Goal: Check status: Check status

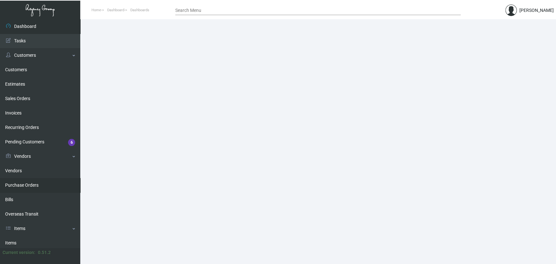
click at [38, 189] on link "Purchase Orders" at bounding box center [40, 185] width 80 height 14
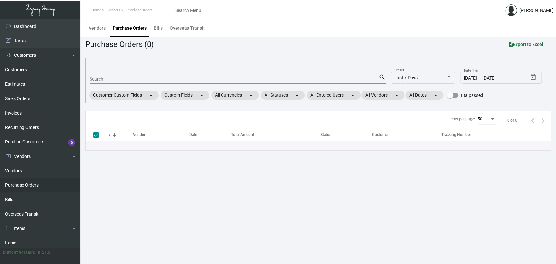
click at [116, 76] on div "Search" at bounding box center [234, 79] width 289 height 10
paste input "103055"
type input "103055"
checkbox input "false"
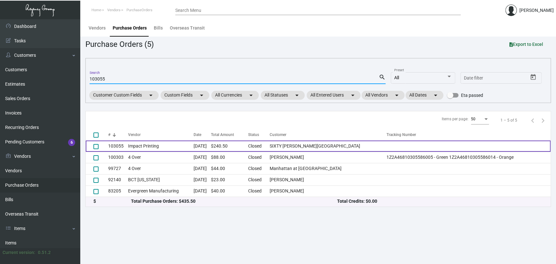
click at [163, 146] on td "Impact Printing" at bounding box center [160, 146] width 65 height 11
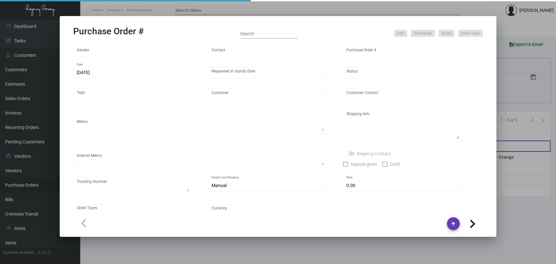
type input "Impact Printing"
type input "Impact Orders"
type input "103055"
type input "[DATE]"
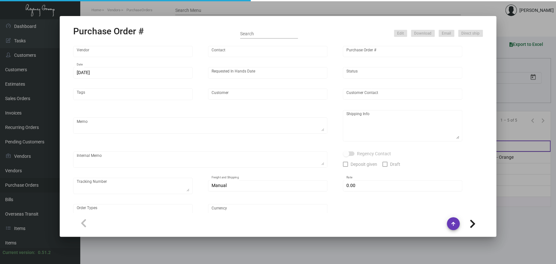
type input "SIXTY [PERSON_NAME][GEOGRAPHIC_DATA]"
type input "[PERSON_NAME]"
type textarea "Quote# 48572 / Please reach out to SH for UPS labels,"
type textarea "SIXTY [PERSON_NAME][GEOGRAPHIC_DATA] - [PERSON_NAME] [STREET_ADDRESS]"
type input "$ 0.00"
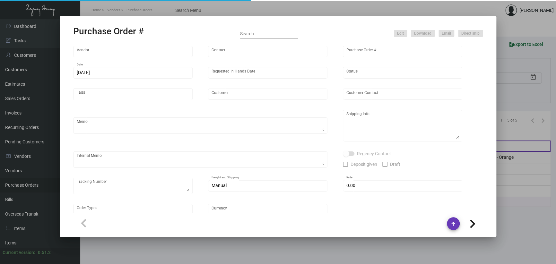
type input "United States Dollar $"
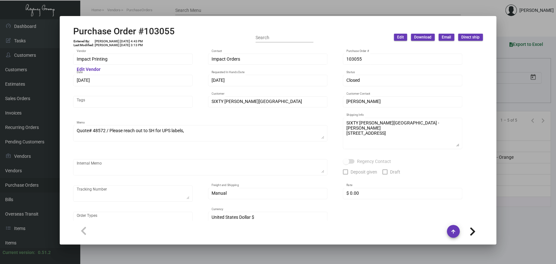
drag, startPoint x: 146, startPoint y: 250, endPoint x: 151, endPoint y: 216, distance: 34.3
click at [148, 249] on div at bounding box center [278, 132] width 556 height 264
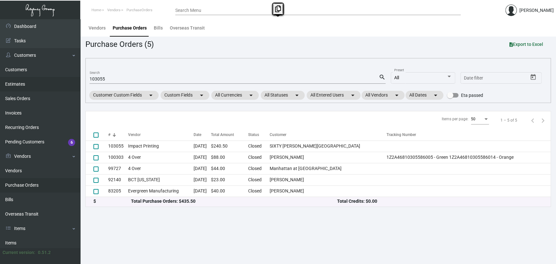
drag, startPoint x: 108, startPoint y: 75, endPoint x: 64, endPoint y: 80, distance: 44.8
click at [64, 80] on div "Dashboard Dashboard Tasks Customers Customers Estimates Sales Orders Invoices R…" at bounding box center [278, 141] width 556 height 245
drag, startPoint x: 64, startPoint y: 80, endPoint x: 115, endPoint y: 80, distance: 51.0
click at [115, 79] on input "103055" at bounding box center [234, 79] width 289 height 5
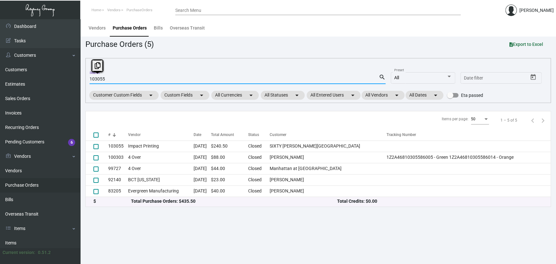
drag, startPoint x: 115, startPoint y: 79, endPoint x: 80, endPoint y: 84, distance: 35.0
click at [80, 85] on main "Vendors Purchase Orders Bills Overseas Transit Purchase Orders (5) Export to Ex…" at bounding box center [318, 141] width 476 height 245
paste input "604"
type input "103604"
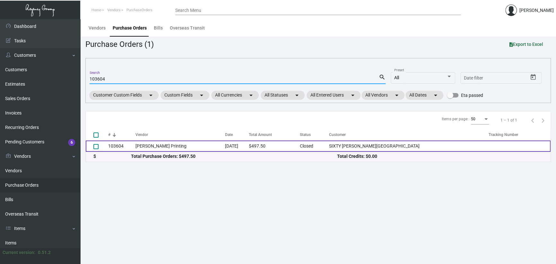
click at [148, 148] on td "[PERSON_NAME] Printing" at bounding box center [180, 146] width 90 height 11
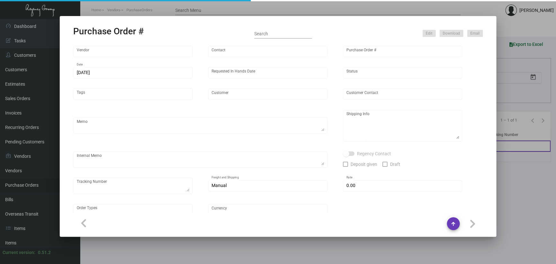
type input "[PERSON_NAME] Printing"
type input "[PERSON_NAME]"
type input "103604"
type input "[DATE]"
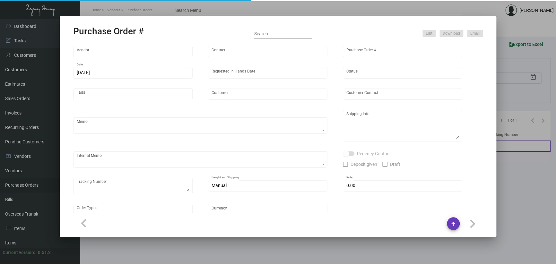
type input "SIXTY [PERSON_NAME][GEOGRAPHIC_DATA]"
type input "[PERSON_NAME]"
type textarea "Reorder - Purchase Order #100394 / Please reach out to SH for UPS labels."
type textarea "SIXTY [PERSON_NAME][GEOGRAPHIC_DATA] - [PERSON_NAME] [STREET_ADDRESS]"
type input "$ 0.00"
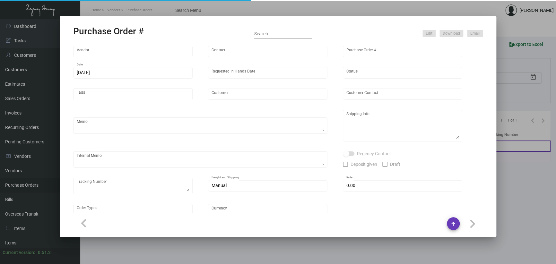
type input "United States Dollar $"
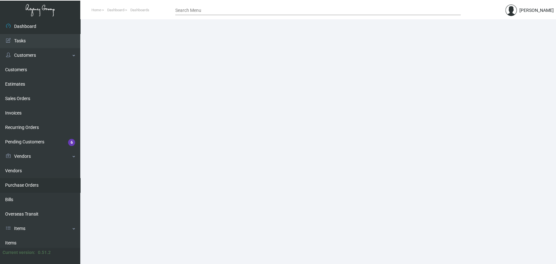
click at [28, 185] on link "Purchase Orders" at bounding box center [40, 185] width 80 height 14
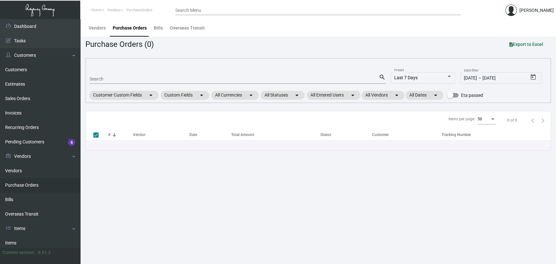
click at [115, 75] on div "Search" at bounding box center [234, 79] width 289 height 10
paste input "103055"
type input "103055"
checkbox input "false"
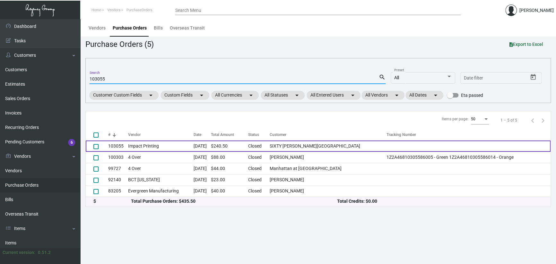
type input "103055"
click at [140, 146] on td "Impact Printing" at bounding box center [160, 146] width 65 height 11
